Goal: Check status: Check status

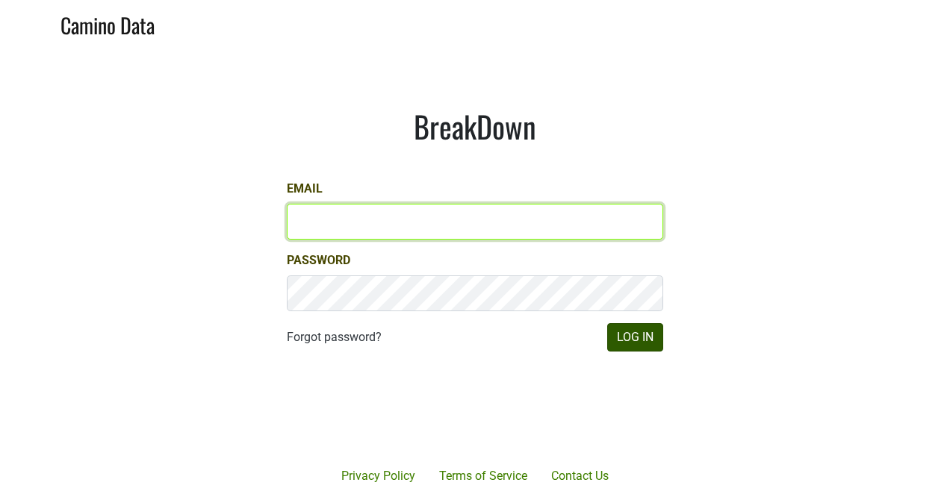
type input "kristi.sanders@brownefamilywines.com"
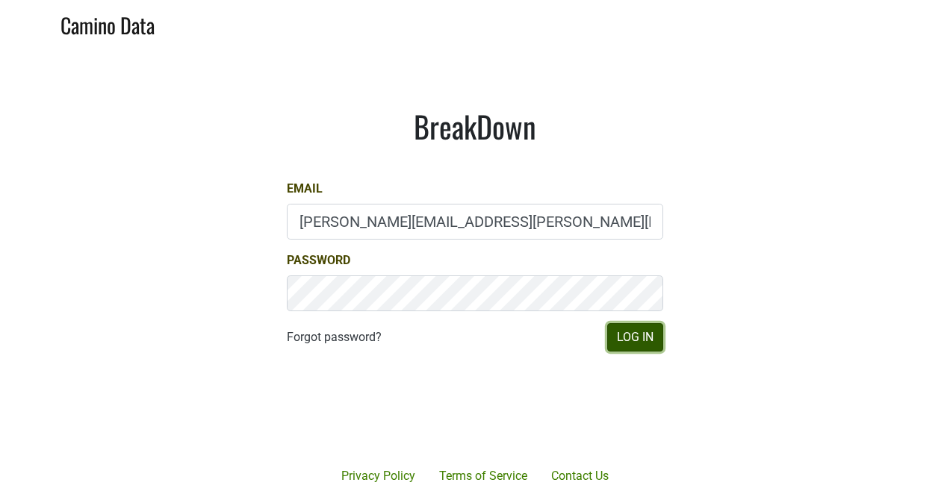
click at [645, 333] on button "Log In" at bounding box center [635, 337] width 56 height 28
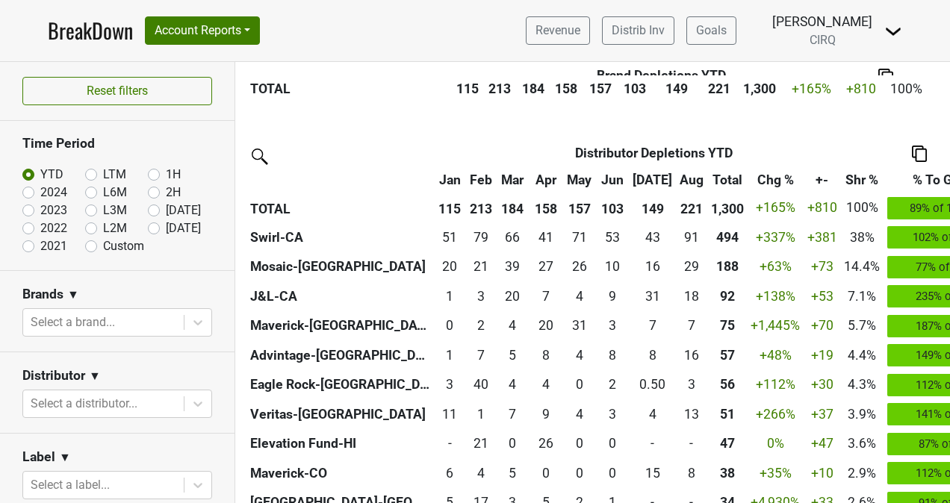
scroll to position [478, 0]
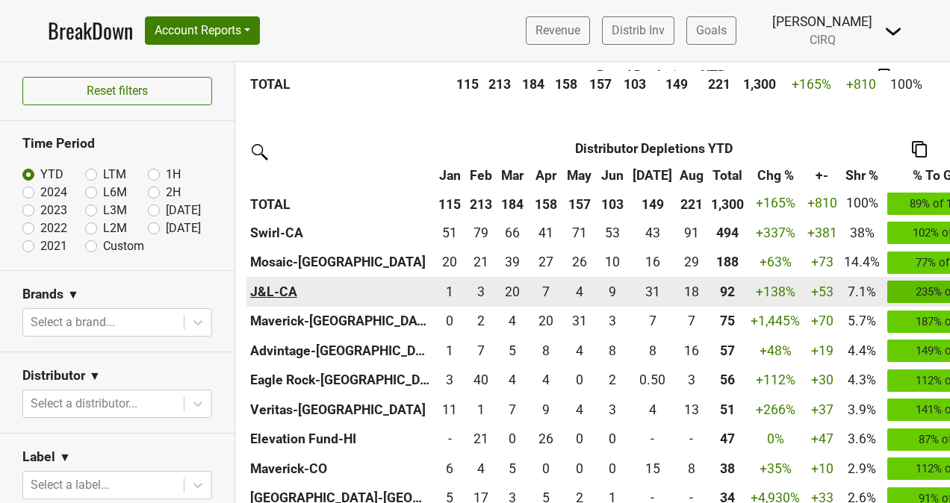
click at [288, 296] on th "J&L-CA" at bounding box center [339, 292] width 187 height 30
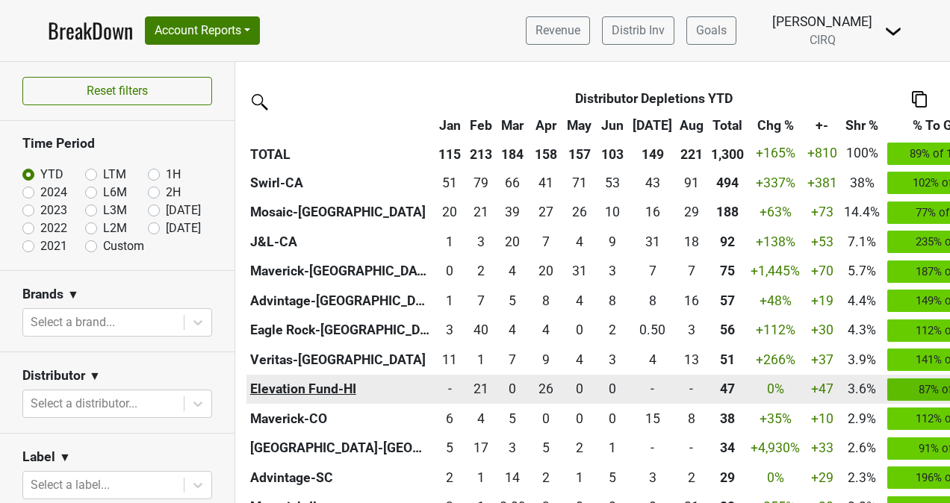
scroll to position [529, 0]
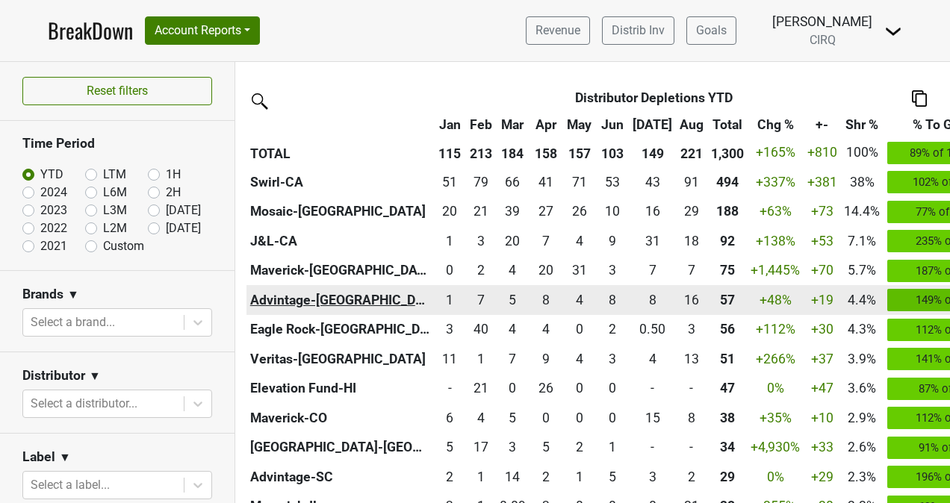
click at [320, 305] on th "Advintage-[GEOGRAPHIC_DATA]" at bounding box center [339, 300] width 187 height 30
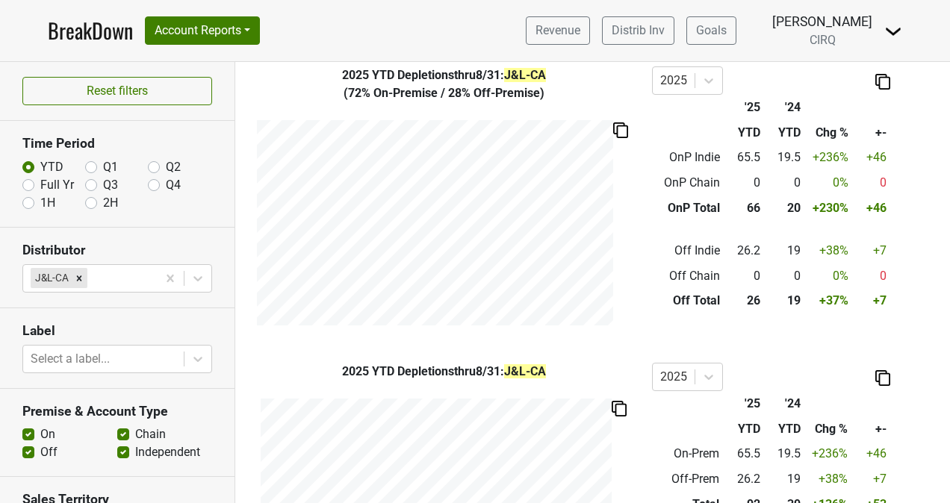
scroll to position [450, 0]
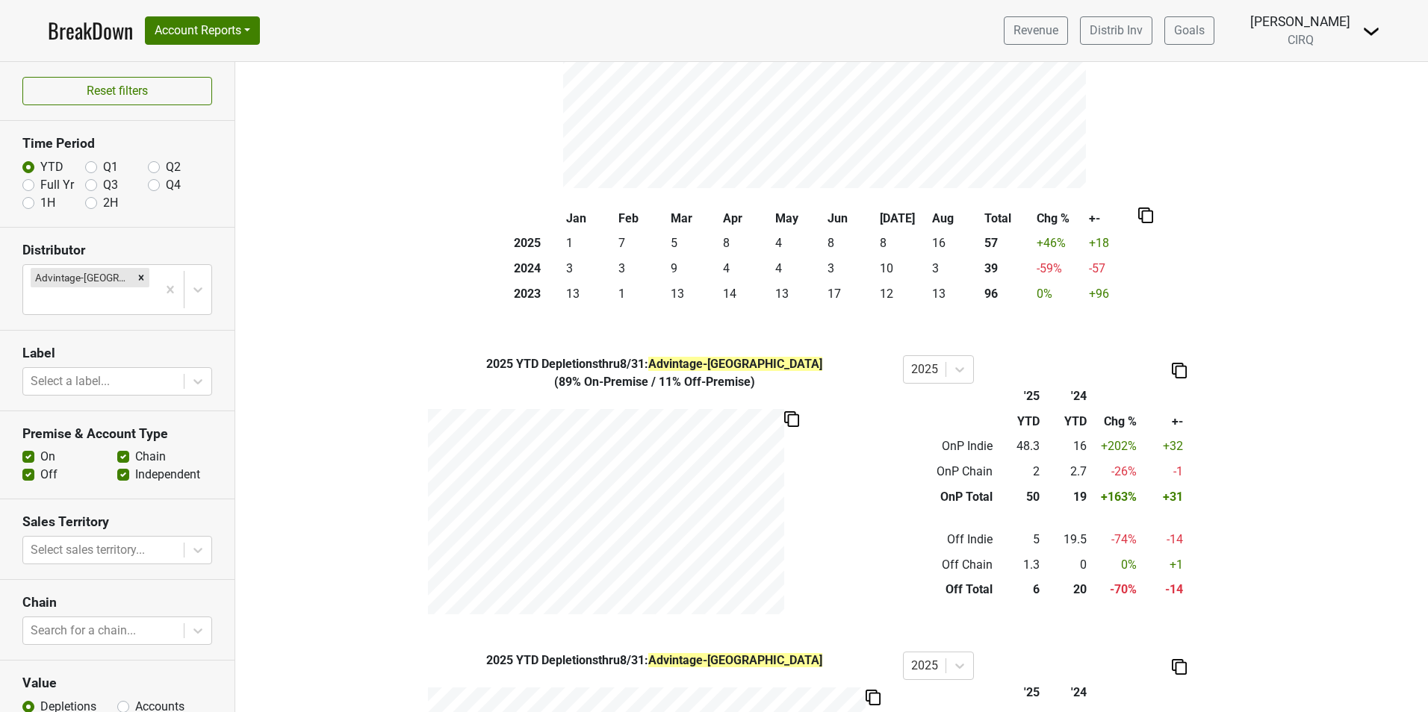
scroll to position [214, 0]
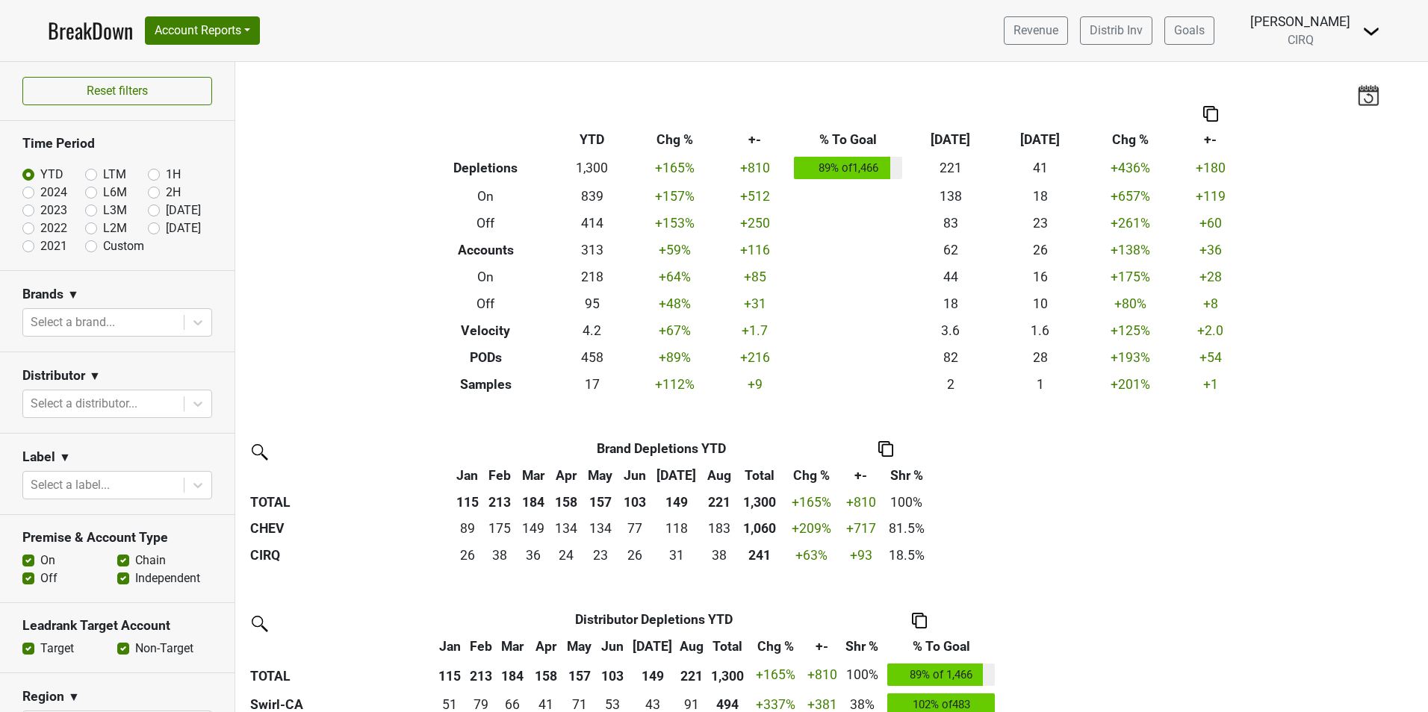
scroll to position [529, 0]
